Goal: Task Accomplishment & Management: Use online tool/utility

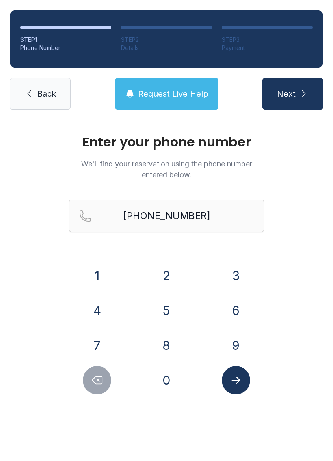
click at [34, 92] on link "Back" at bounding box center [40, 94] width 61 height 32
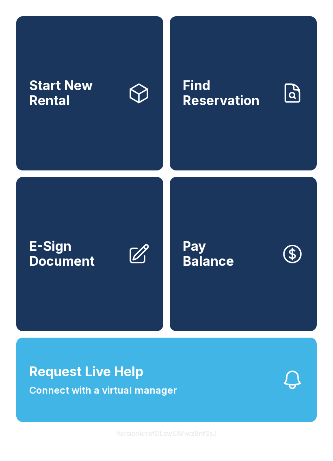
click at [114, 294] on link "E-Sign Document" at bounding box center [89, 254] width 147 height 154
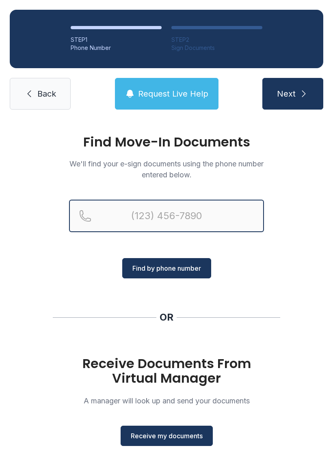
click at [181, 219] on input "Reservation phone number" at bounding box center [166, 216] width 195 height 32
type input "[PHONE_NUMBER]"
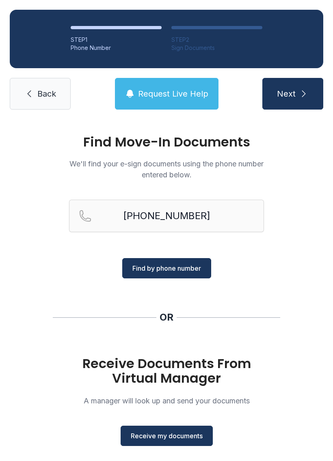
click at [182, 274] on button "Find by phone number" at bounding box center [166, 268] width 89 height 20
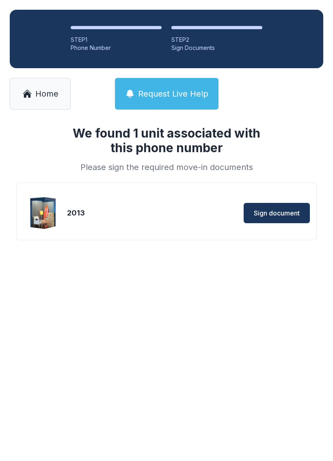
click at [273, 213] on span "Sign document" at bounding box center [277, 213] width 46 height 10
click at [44, 94] on span "Home" at bounding box center [46, 93] width 23 height 11
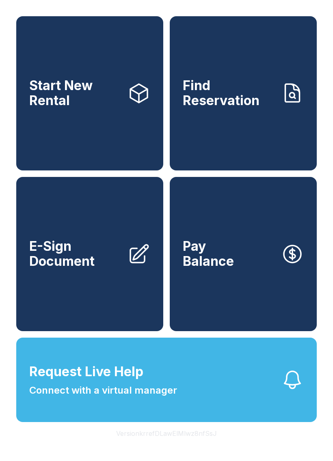
click at [168, 398] on span "Connect with a virtual manager" at bounding box center [103, 390] width 148 height 15
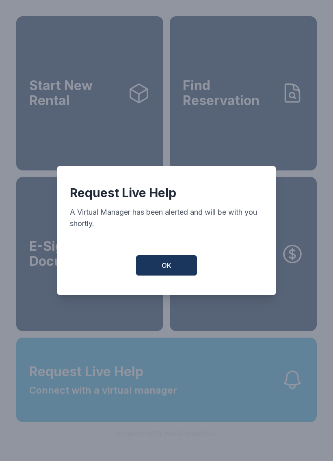
click at [176, 262] on button "OK" at bounding box center [166, 265] width 61 height 20
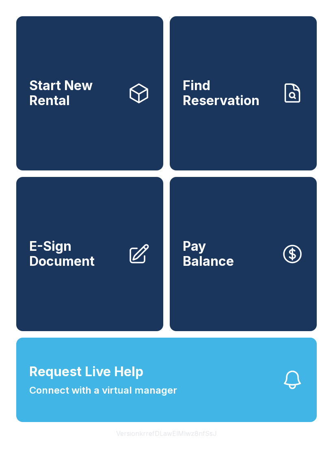
click at [129, 417] on button "Request Live Help Connect with a virtual manager" at bounding box center [166, 380] width 300 height 84
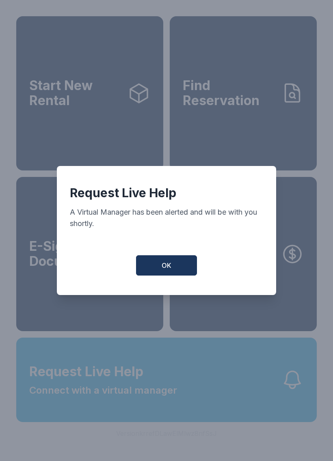
click at [177, 274] on button "OK" at bounding box center [166, 265] width 61 height 20
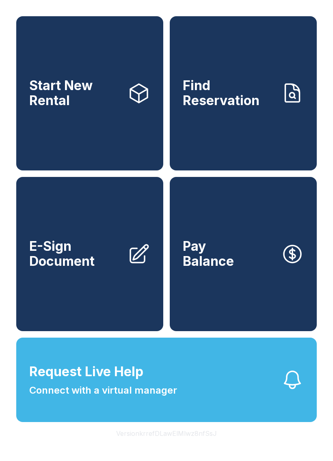
click at [140, 398] on span "Connect with a virtual manager" at bounding box center [103, 390] width 148 height 15
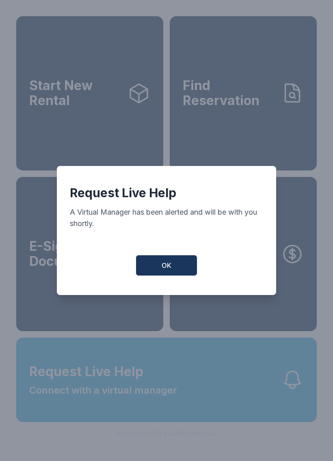
click at [173, 276] on button "OK" at bounding box center [166, 265] width 61 height 20
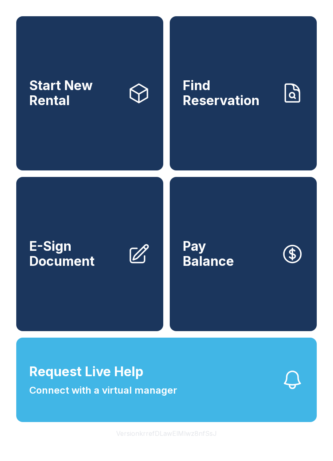
click at [149, 398] on span "Connect with a virtual manager" at bounding box center [103, 390] width 148 height 15
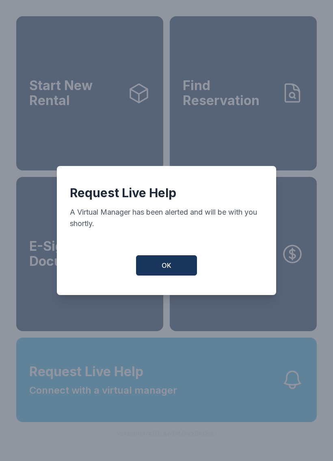
click at [170, 270] on span "OK" at bounding box center [167, 266] width 10 height 10
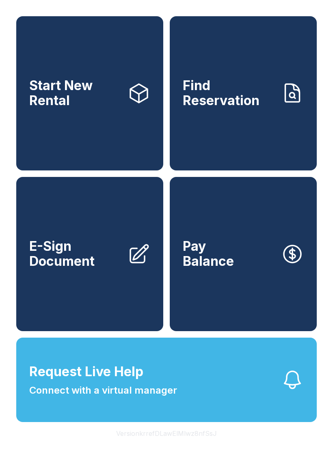
click at [136, 382] on span "Request Live Help" at bounding box center [86, 371] width 114 height 19
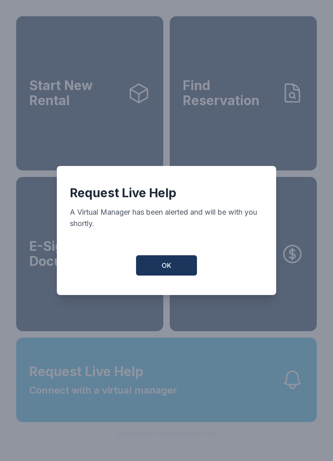
click at [173, 263] on button "OK" at bounding box center [166, 265] width 61 height 20
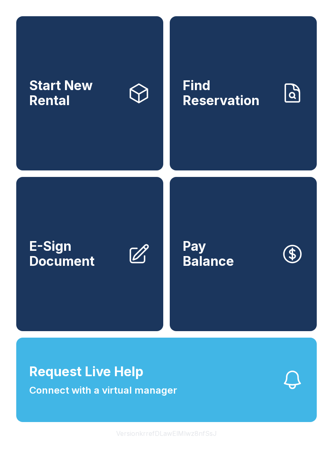
click at [172, 398] on span "Connect with a virtual manager" at bounding box center [103, 390] width 148 height 15
